Goal: Task Accomplishment & Management: Manage account settings

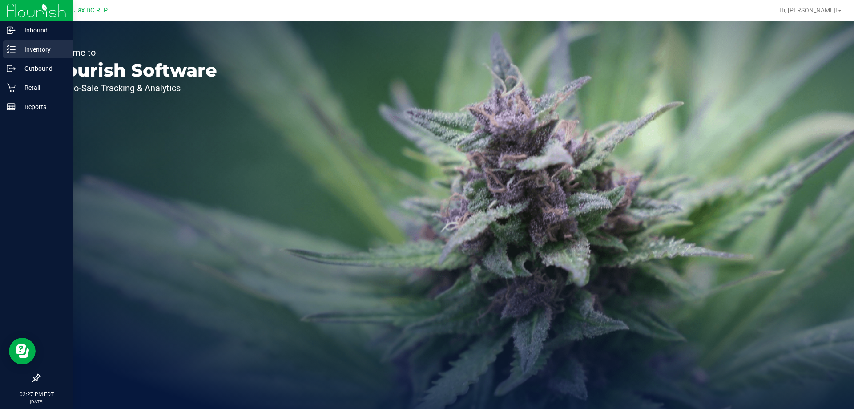
click at [11, 51] on icon at bounding box center [11, 49] width 9 height 9
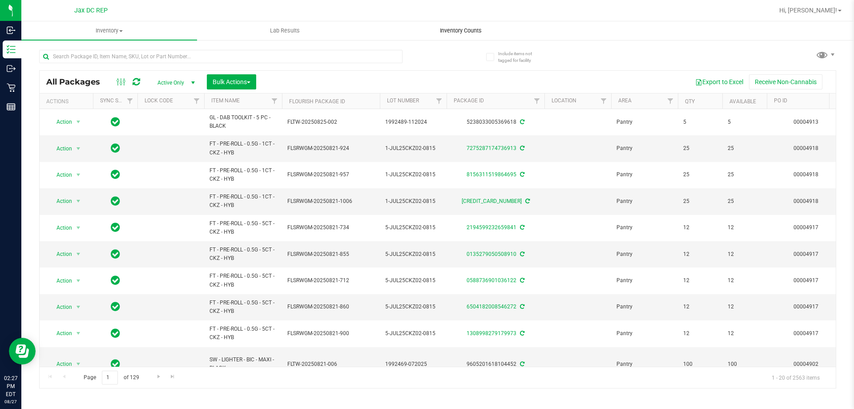
click at [462, 28] on span "Inventory Counts" at bounding box center [461, 31] width 66 height 8
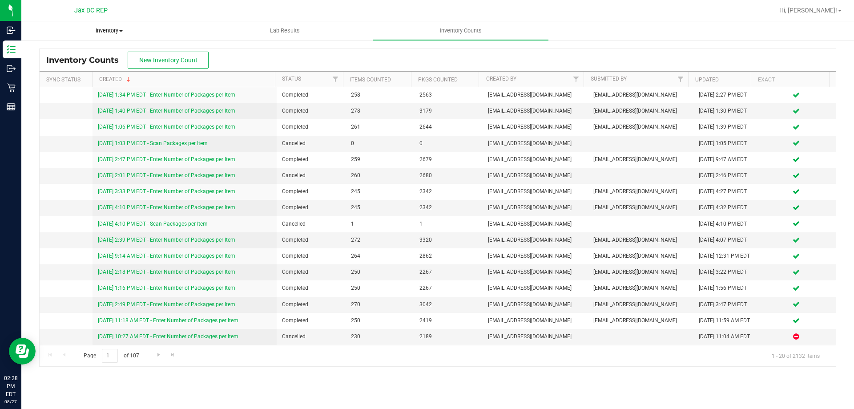
click at [109, 31] on span "Inventory" at bounding box center [109, 31] width 175 height 8
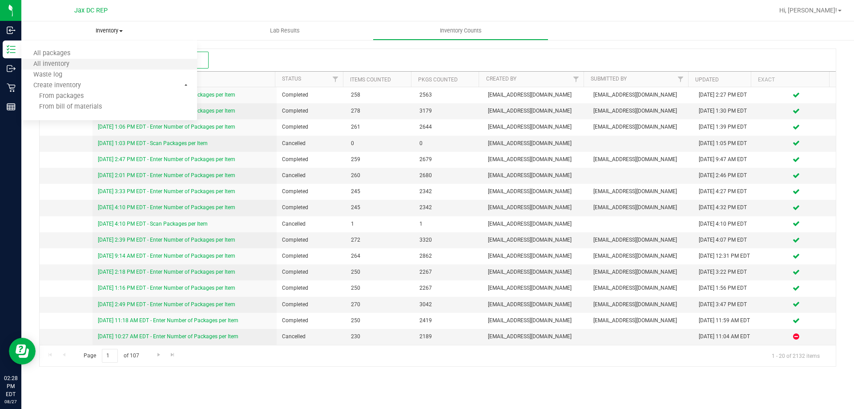
click at [71, 60] on li "All inventory" at bounding box center [109, 64] width 176 height 11
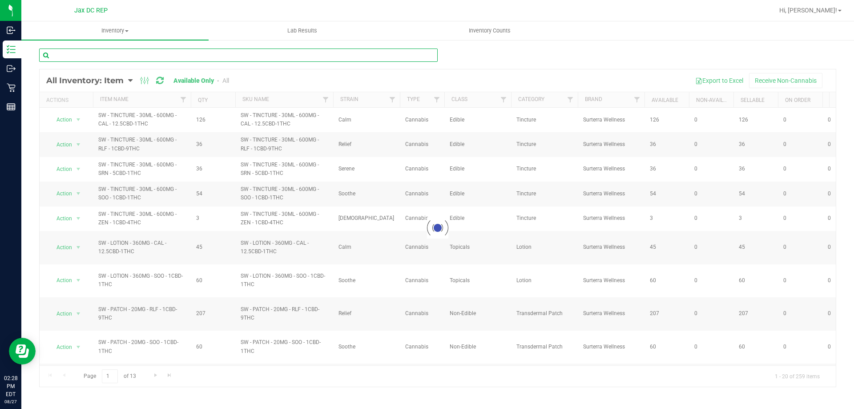
click at [93, 61] on input "text" at bounding box center [238, 54] width 399 height 13
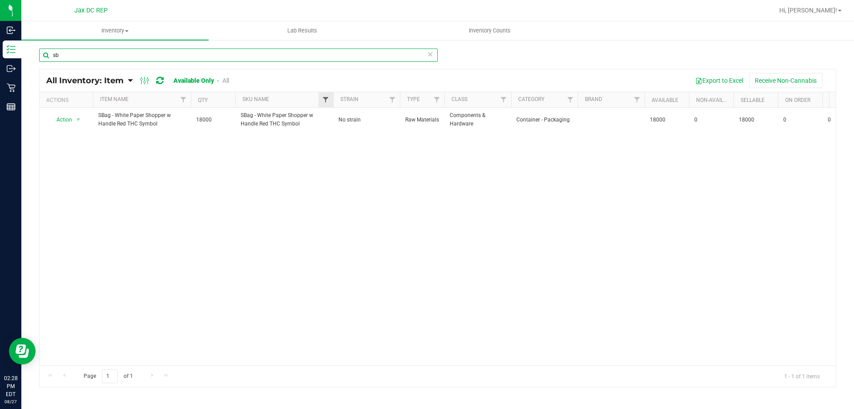
type input "s"
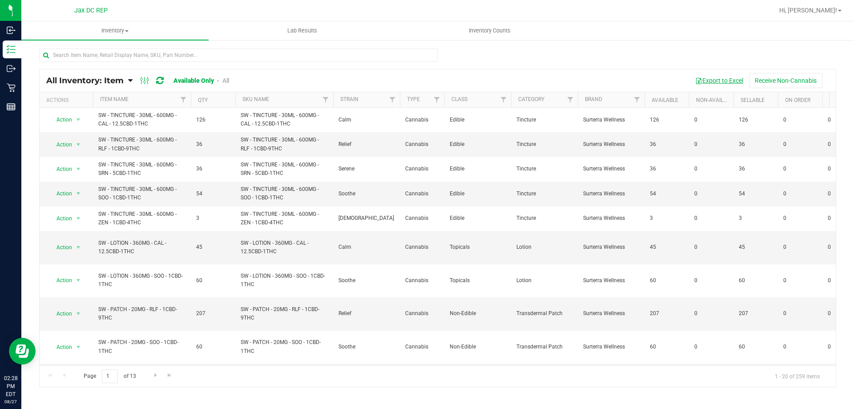
click at [714, 81] on button "Export to Excel" at bounding box center [720, 80] width 60 height 15
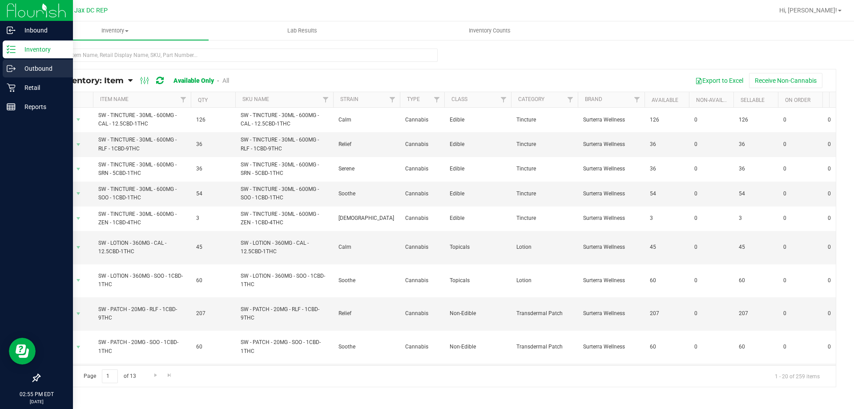
click at [24, 68] on p "Outbound" at bounding box center [42, 68] width 53 height 11
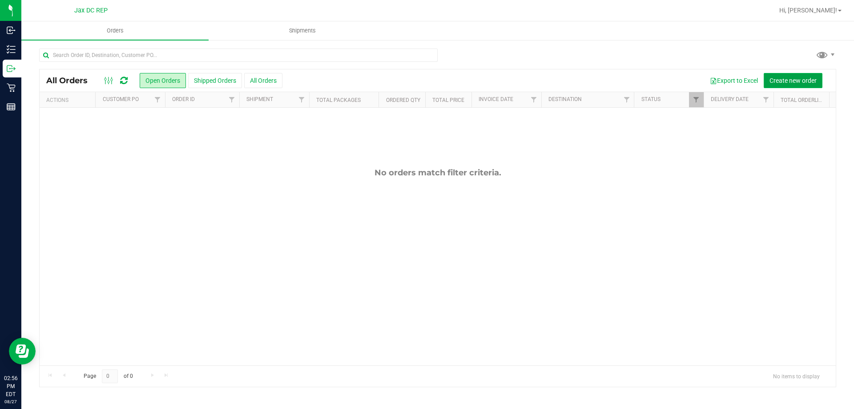
click at [786, 81] on span "Create new order" at bounding box center [793, 80] width 47 height 7
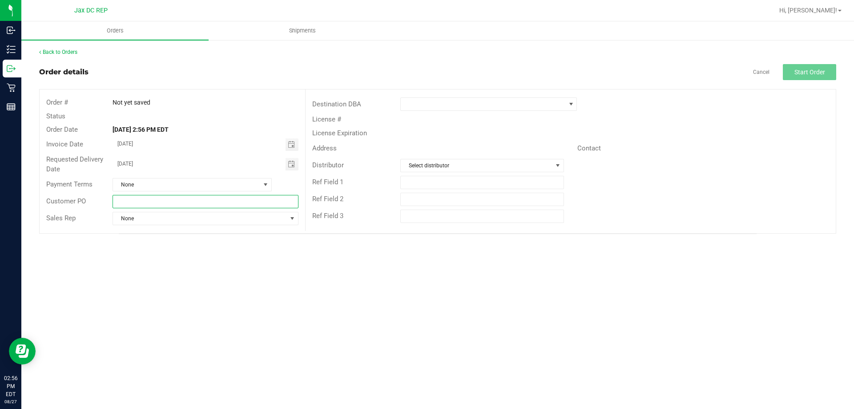
click at [136, 205] on input "text" at bounding box center [206, 201] width 186 height 13
type input "j"
type input "JAX ATLANTIC WC"
click at [454, 104] on span at bounding box center [483, 104] width 165 height 12
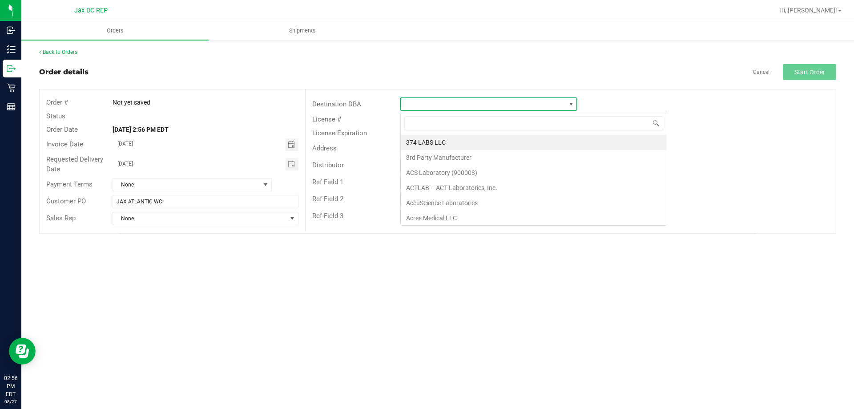
scroll to position [13, 177]
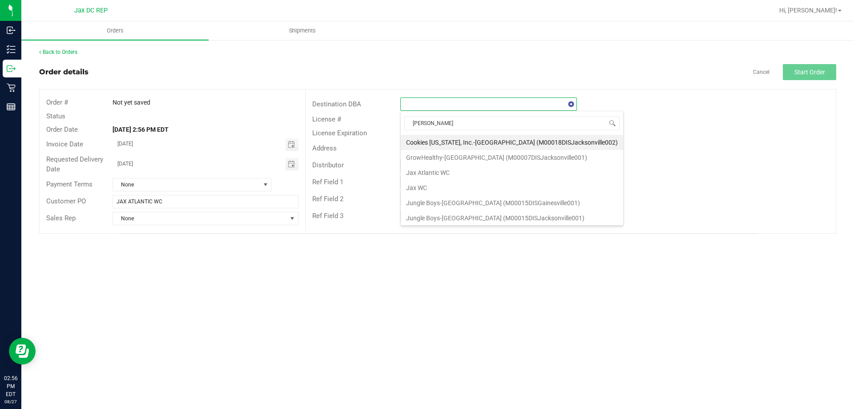
type input "JAX"
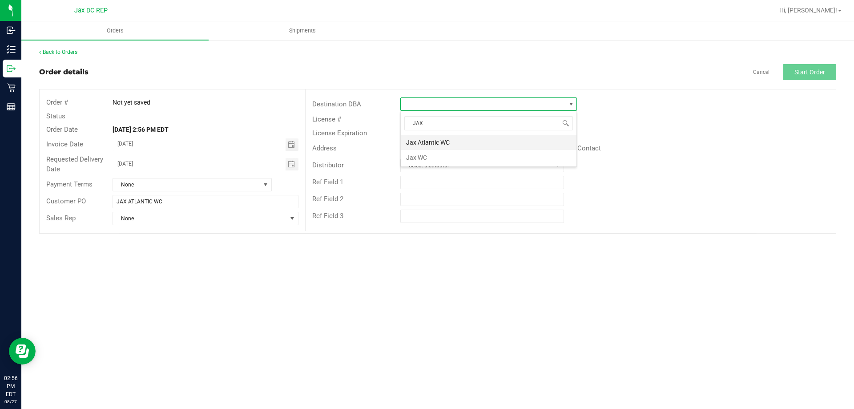
click at [452, 146] on li "Jax Atlantic WC" at bounding box center [489, 142] width 176 height 15
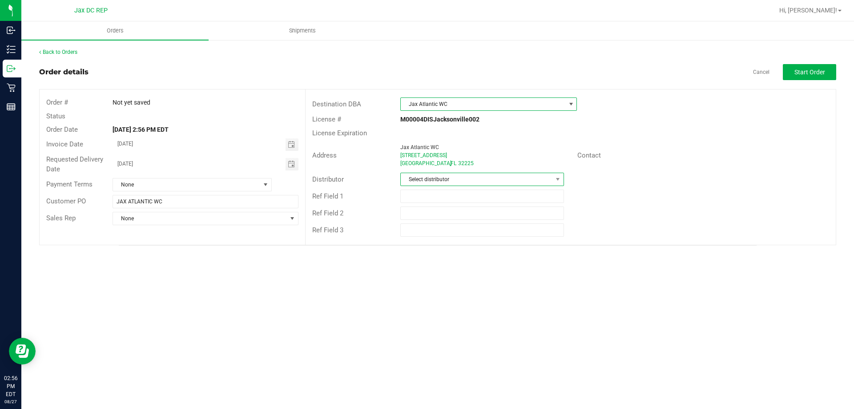
click at [415, 181] on span "Select distributor" at bounding box center [476, 179] width 151 height 12
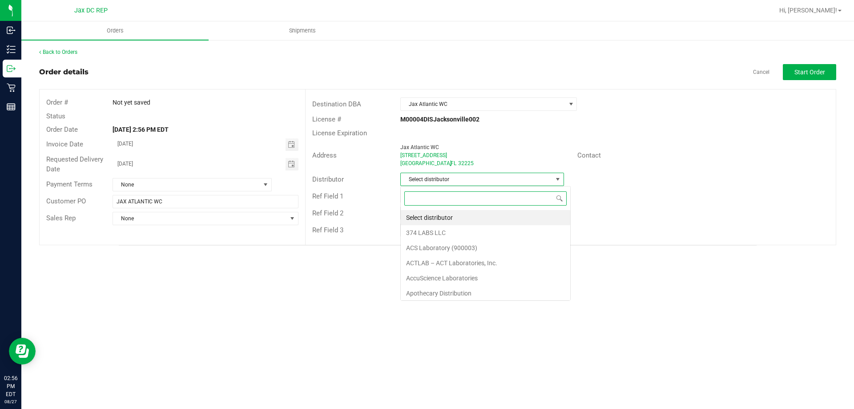
scroll to position [13, 164]
type input "JAX"
click at [484, 214] on li "JAX DC REP" at bounding box center [482, 217] width 162 height 15
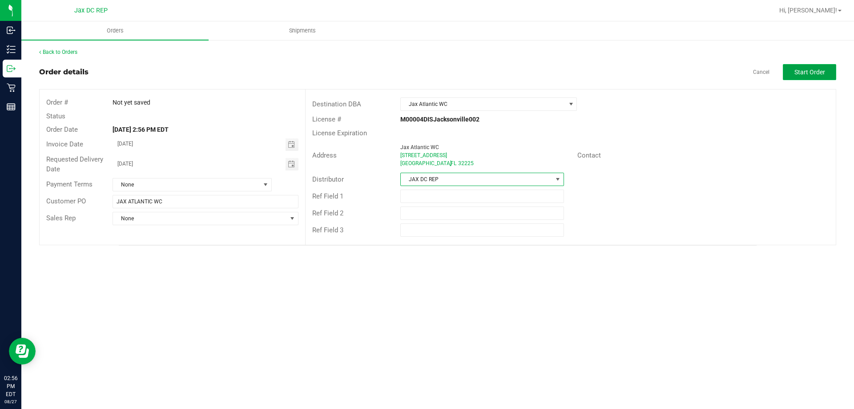
click at [808, 71] on span "Start Order" at bounding box center [810, 72] width 31 height 7
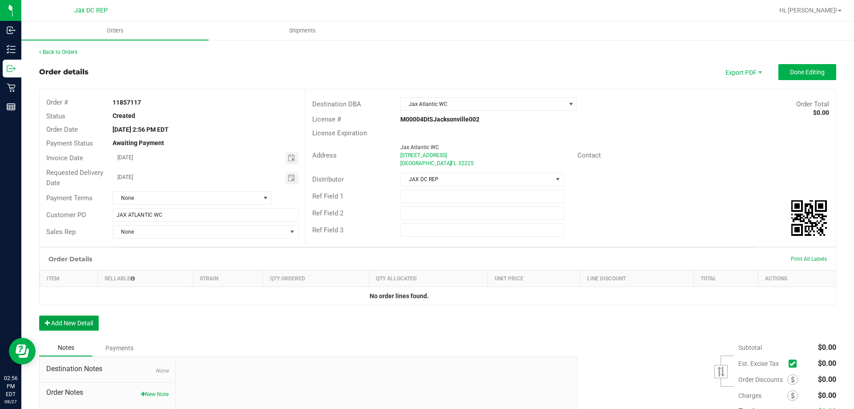
click at [56, 329] on button "Add New Detail" at bounding box center [69, 322] width 60 height 15
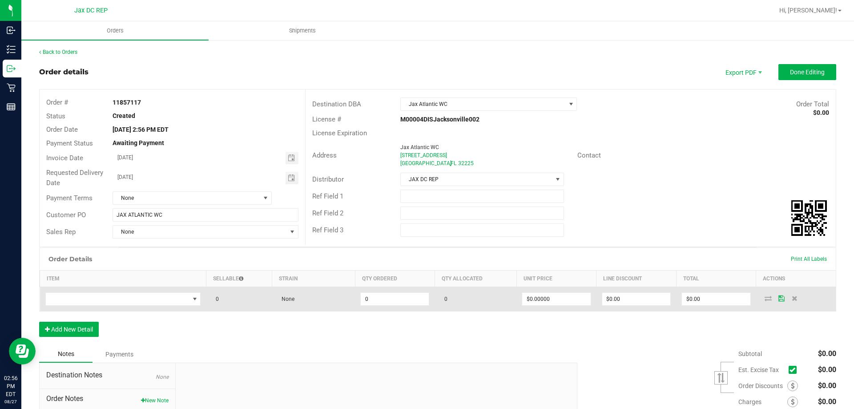
click at [67, 307] on td at bounding box center [123, 299] width 166 height 24
click at [68, 302] on span "NO DATA FOUND" at bounding box center [118, 299] width 144 height 12
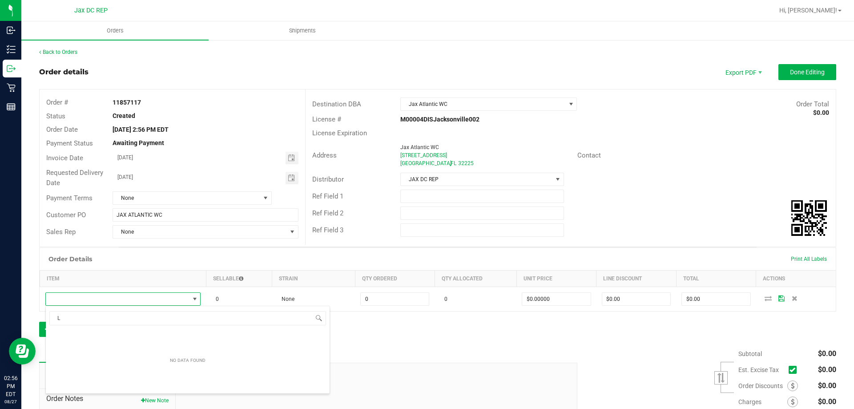
scroll to position [13, 153]
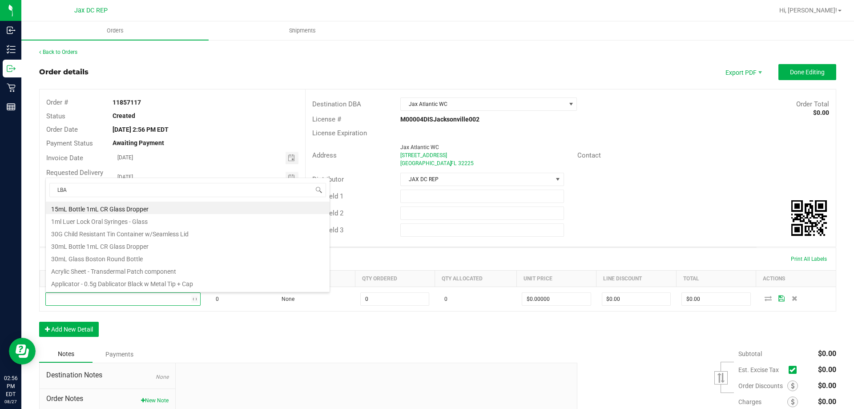
type input "LBAG"
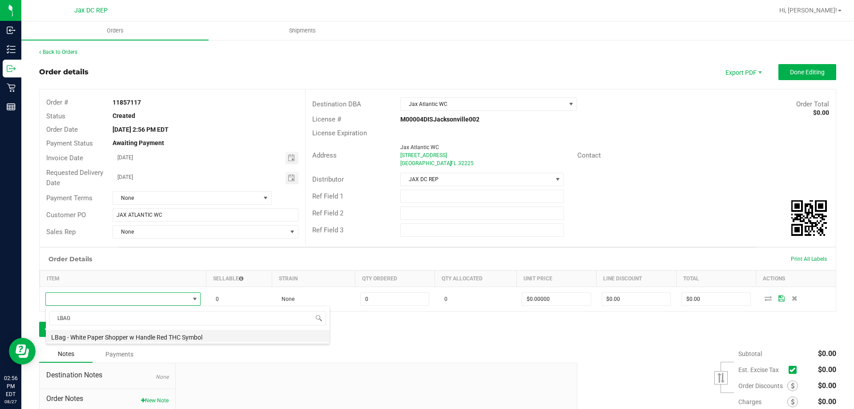
click at [96, 331] on li "LBag - White Paper Shopper w Handle Red THC Symbol" at bounding box center [188, 336] width 284 height 12
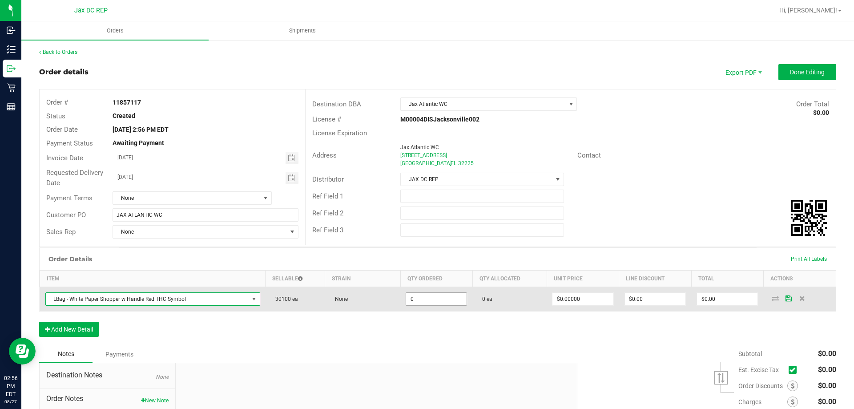
click at [445, 305] on input "0" at bounding box center [436, 299] width 60 height 12
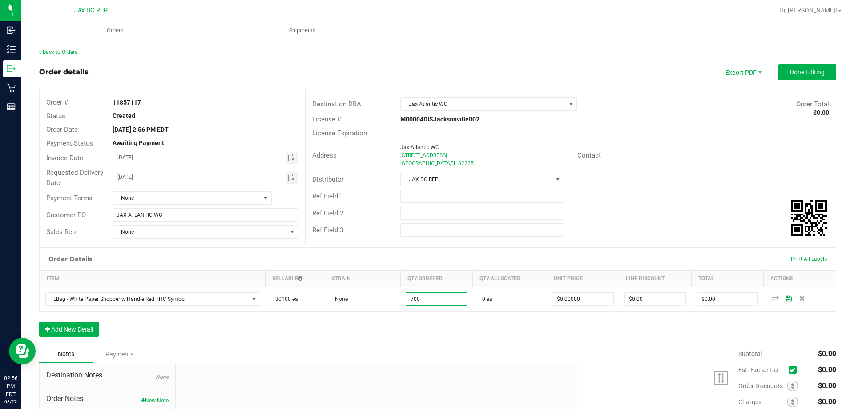
type input "700 ea"
click at [605, 367] on div "Subtotal $0.00 Est. Excise Tax" at bounding box center [704, 402] width 266 height 113
click at [774, 296] on span at bounding box center [775, 297] width 13 height 5
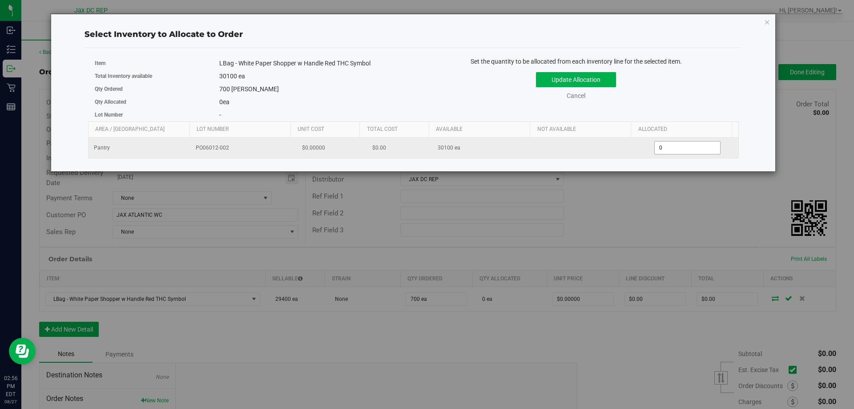
click at [707, 146] on span "0 0" at bounding box center [687, 147] width 66 height 13
type input "0700"
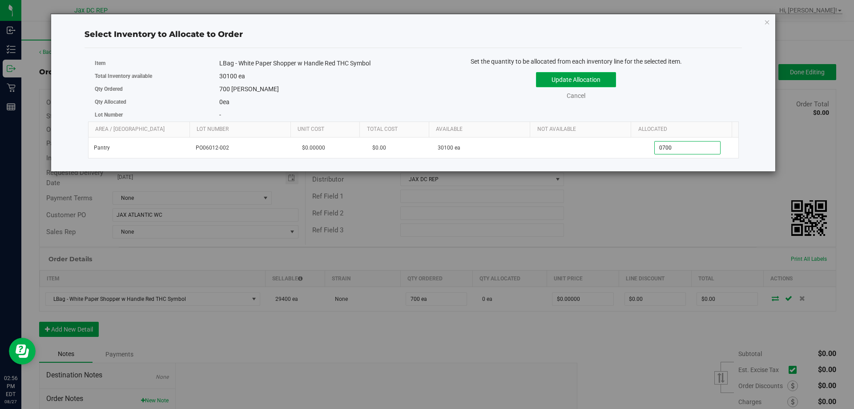
type input "700"
click at [568, 81] on button "Update Allocation" at bounding box center [576, 79] width 80 height 15
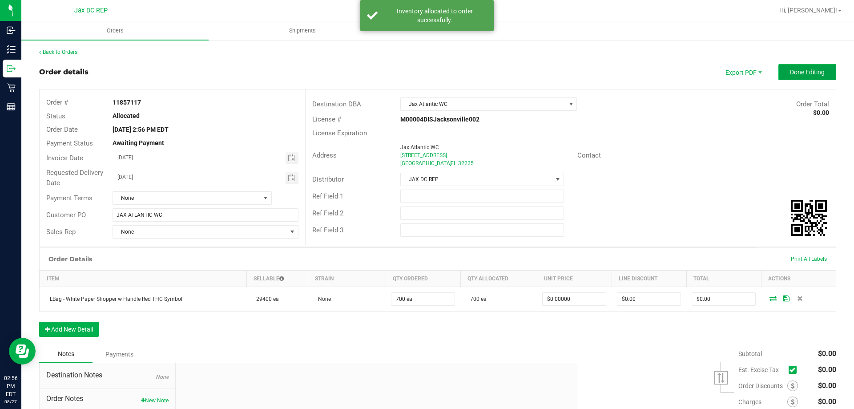
click at [794, 72] on span "Done Editing" at bounding box center [807, 72] width 35 height 7
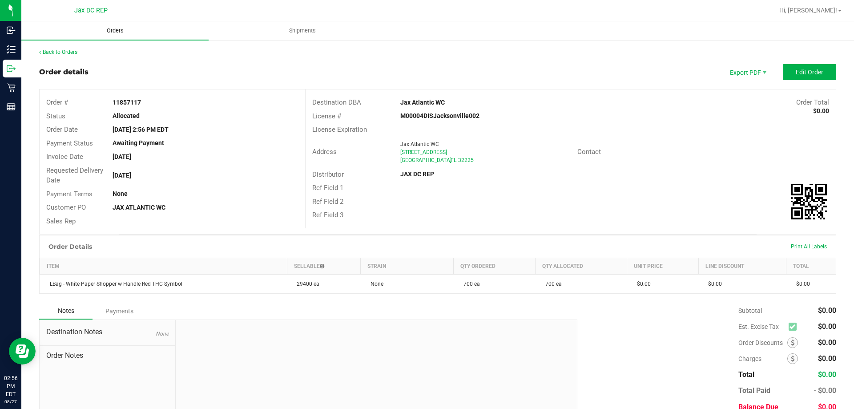
click at [121, 35] on uib-tab-heading "Orders" at bounding box center [114, 30] width 187 height 19
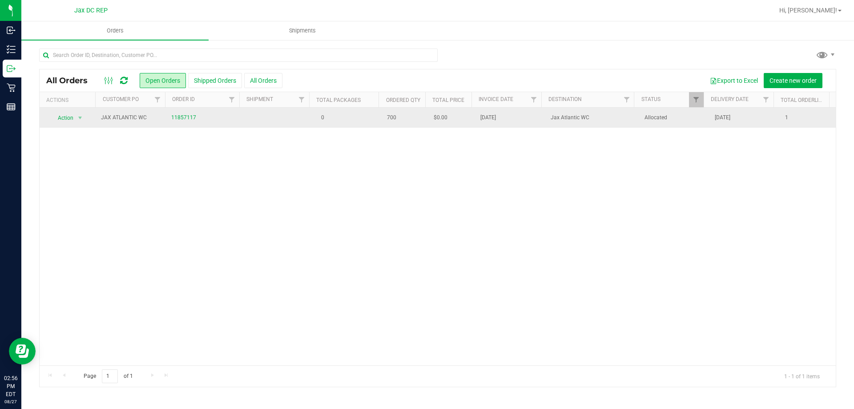
click at [215, 114] on span "11857117" at bounding box center [203, 117] width 64 height 8
click at [315, 125] on td "0" at bounding box center [346, 118] width 70 height 20
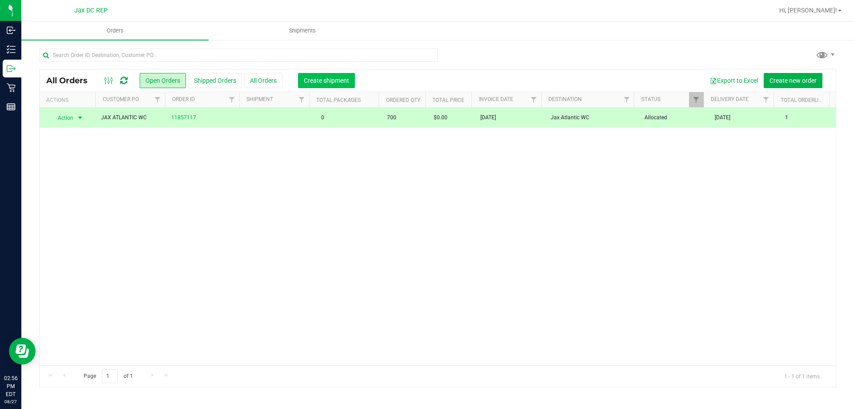
click at [337, 81] on span "Create shipment" at bounding box center [326, 80] width 45 height 7
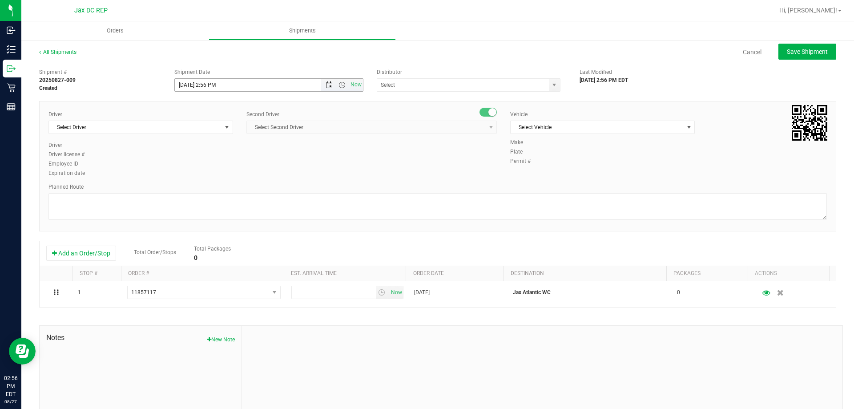
click at [331, 85] on span "Open the date view" at bounding box center [329, 84] width 15 height 7
click at [230, 191] on link "28" at bounding box center [233, 189] width 13 height 14
click at [342, 85] on span "Open the time view" at bounding box center [342, 84] width 7 height 7
click at [238, 156] on li "8:30 AM" at bounding box center [266, 160] width 186 height 12
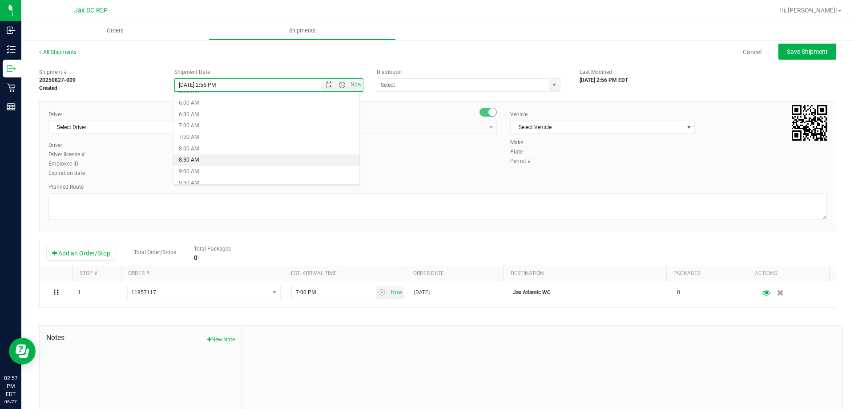
type input "[DATE] 8:30 AM"
click at [382, 80] on input "text" at bounding box center [460, 85] width 166 height 12
type input "K"
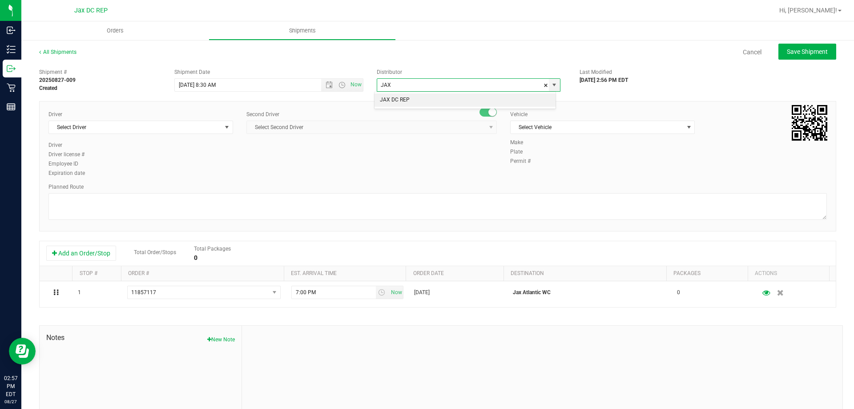
click at [380, 105] on li "JAX DC REP" at bounding box center [465, 99] width 181 height 13
type input "JAX DC REP"
click at [210, 124] on span "Select Driver" at bounding box center [135, 127] width 173 height 12
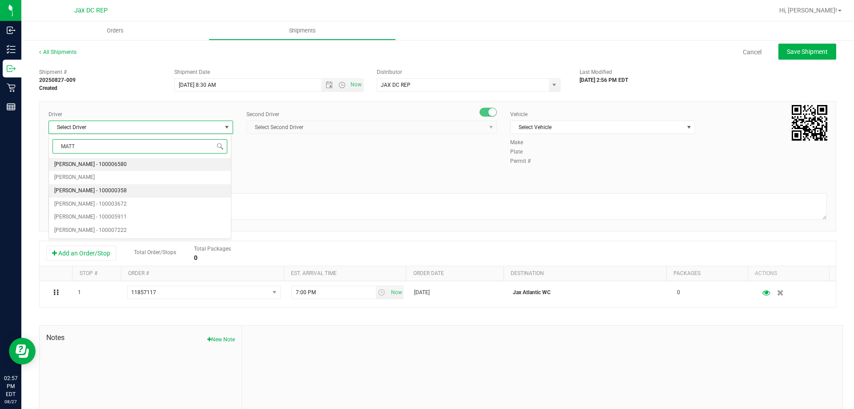
click at [123, 189] on span "[PERSON_NAME] - 100000358" at bounding box center [90, 191] width 73 height 12
type input "MATT"
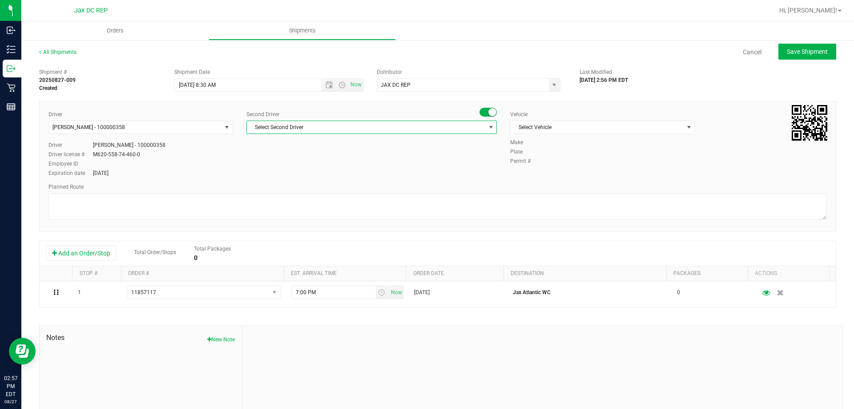
click at [279, 133] on span "Select Second Driver" at bounding box center [371, 127] width 250 height 13
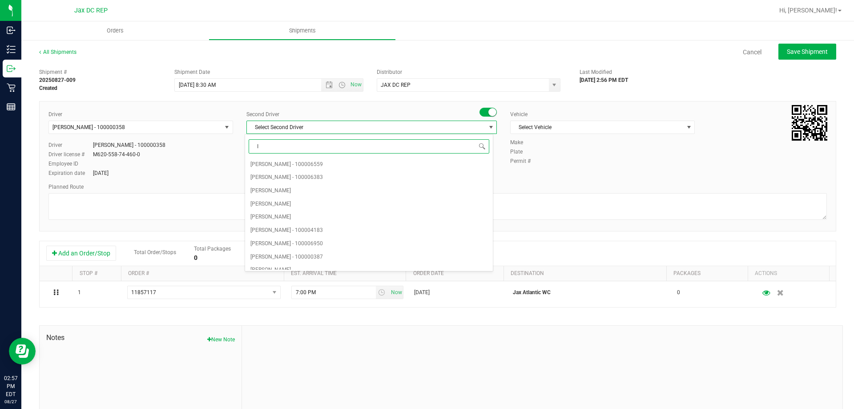
type input "IS"
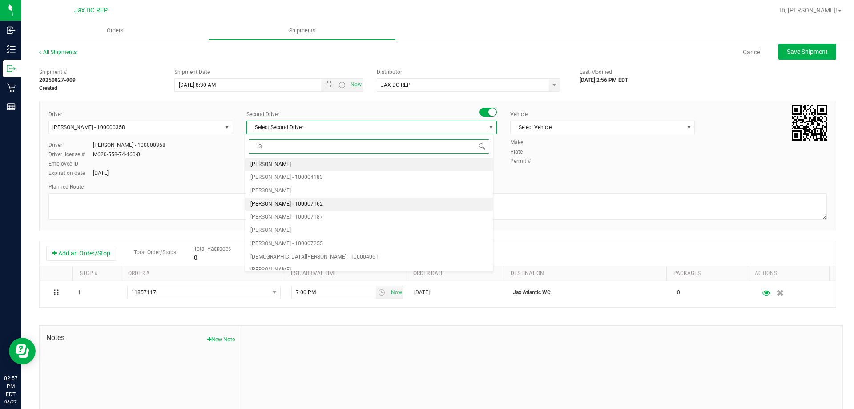
click at [291, 204] on span "[PERSON_NAME] - 100007162" at bounding box center [286, 204] width 73 height 12
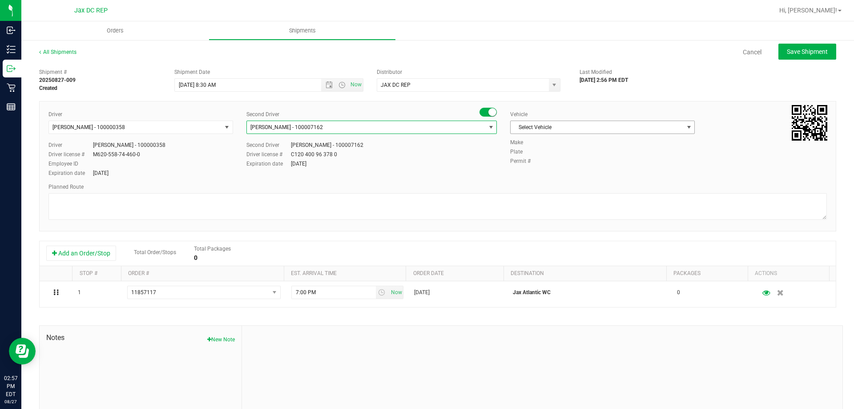
click at [541, 126] on span "Select Vehicle" at bounding box center [597, 127] width 173 height 12
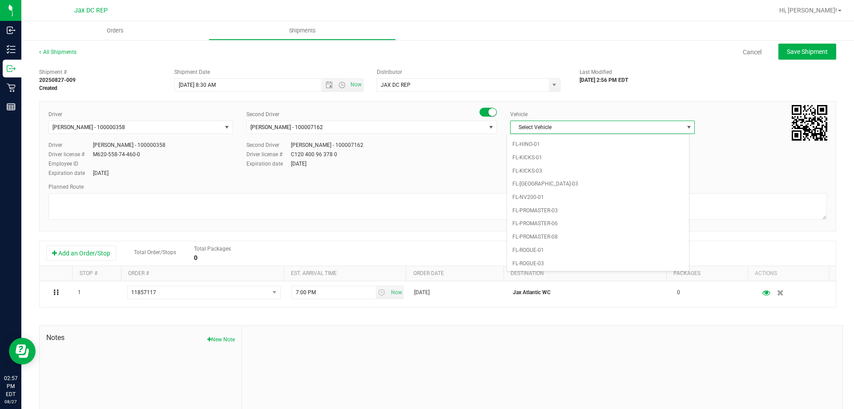
scroll to position [250, 0]
click at [541, 184] on li "FL-[GEOGRAPHIC_DATA]-03" at bounding box center [598, 183] width 182 height 13
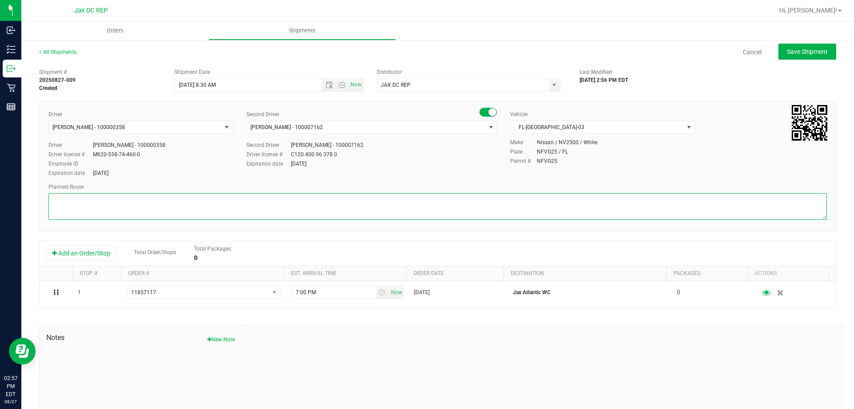
click at [532, 205] on textarea at bounding box center [437, 206] width 778 height 27
type textarea "j"
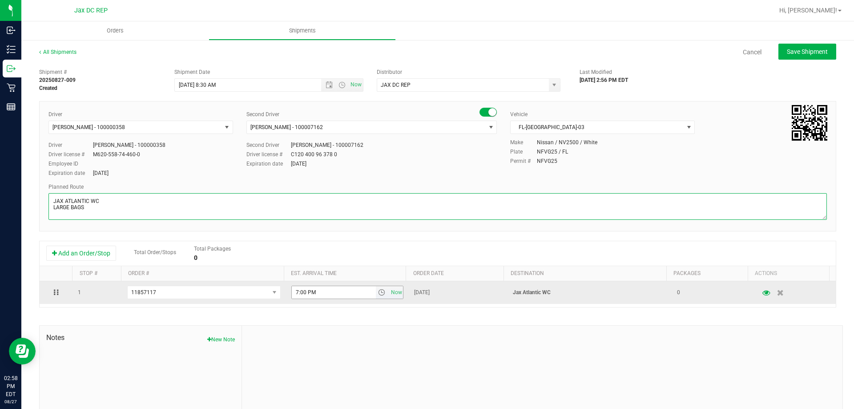
click at [378, 291] on span "select" at bounding box center [381, 292] width 7 height 7
type textarea "JAX ATLANTIC WC LARGE BAGS"
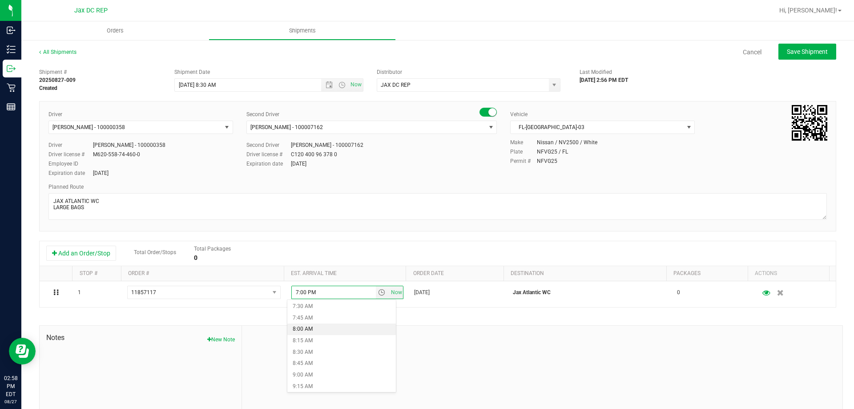
scroll to position [356, 0]
click at [318, 361] on li "9:00 AM" at bounding box center [341, 363] width 109 height 12
click at [618, 132] on span "FL-[GEOGRAPHIC_DATA]-03" at bounding box center [597, 127] width 173 height 12
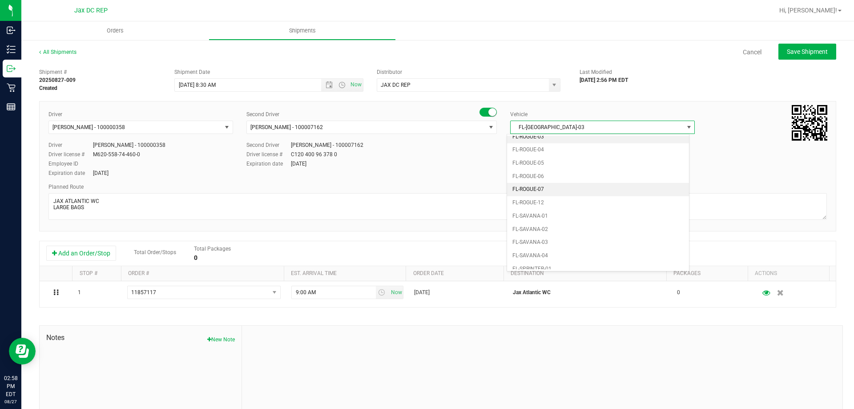
scroll to position [392, 0]
click at [551, 263] on li "FL-SPRINTER-02" at bounding box center [598, 265] width 182 height 13
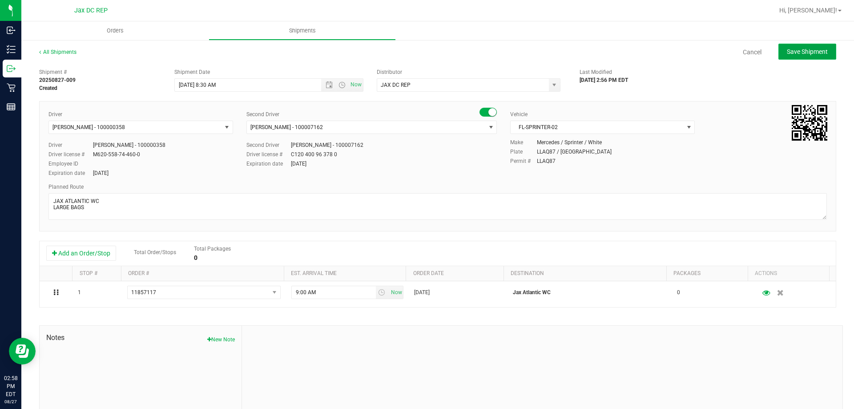
click at [793, 50] on span "Save Shipment" at bounding box center [807, 51] width 41 height 7
type input "[DATE] 12:30 PM"
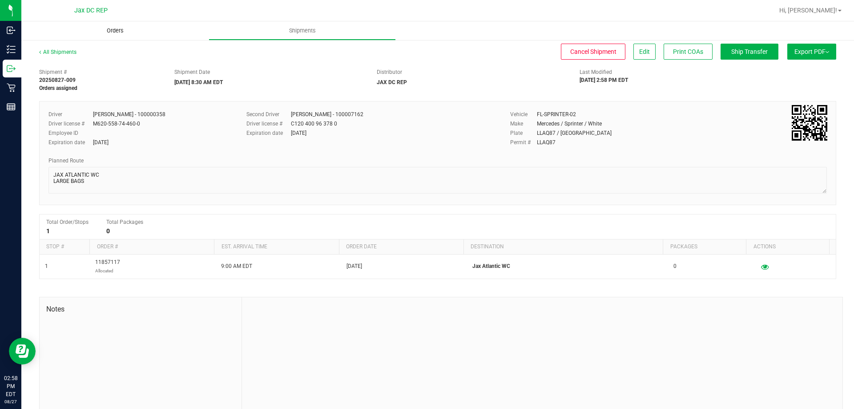
click at [117, 33] on span "Orders" at bounding box center [115, 31] width 41 height 8
